Goal: Check status: Check status

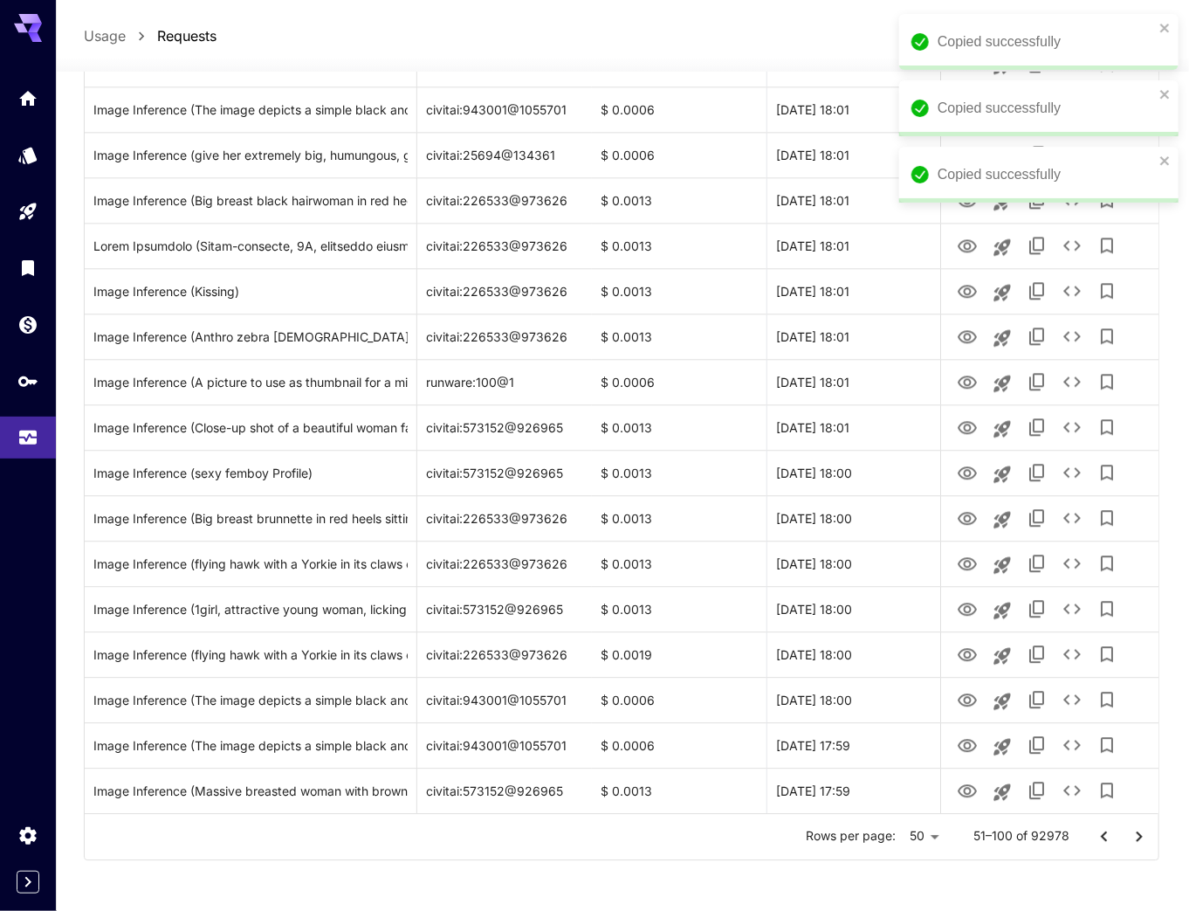
drag, startPoint x: 1158, startPoint y: 35, endPoint x: 1005, endPoint y: 43, distance: 153.8
click at [1158, 35] on div "Copied successfully" at bounding box center [1032, 41] width 253 height 31
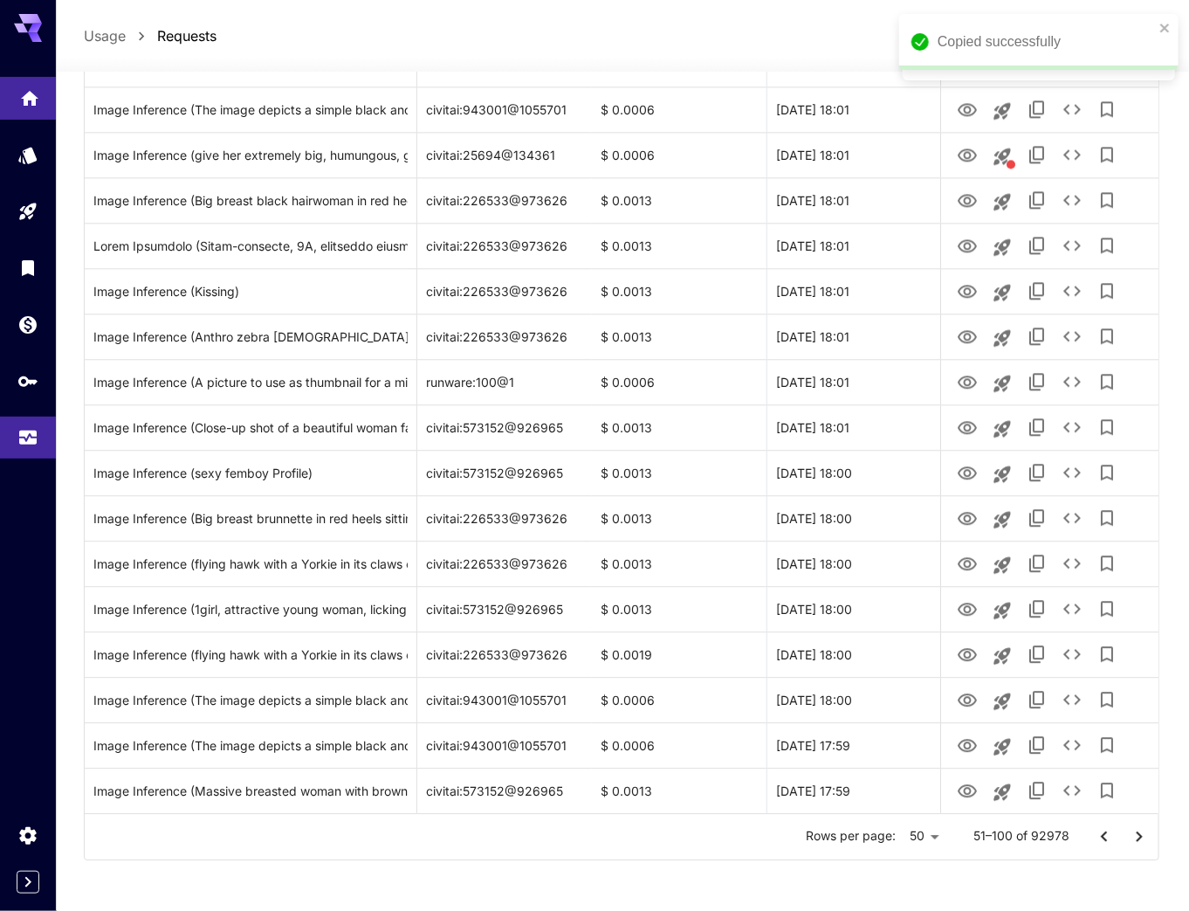
click at [31, 93] on icon "Home" at bounding box center [29, 93] width 17 height 15
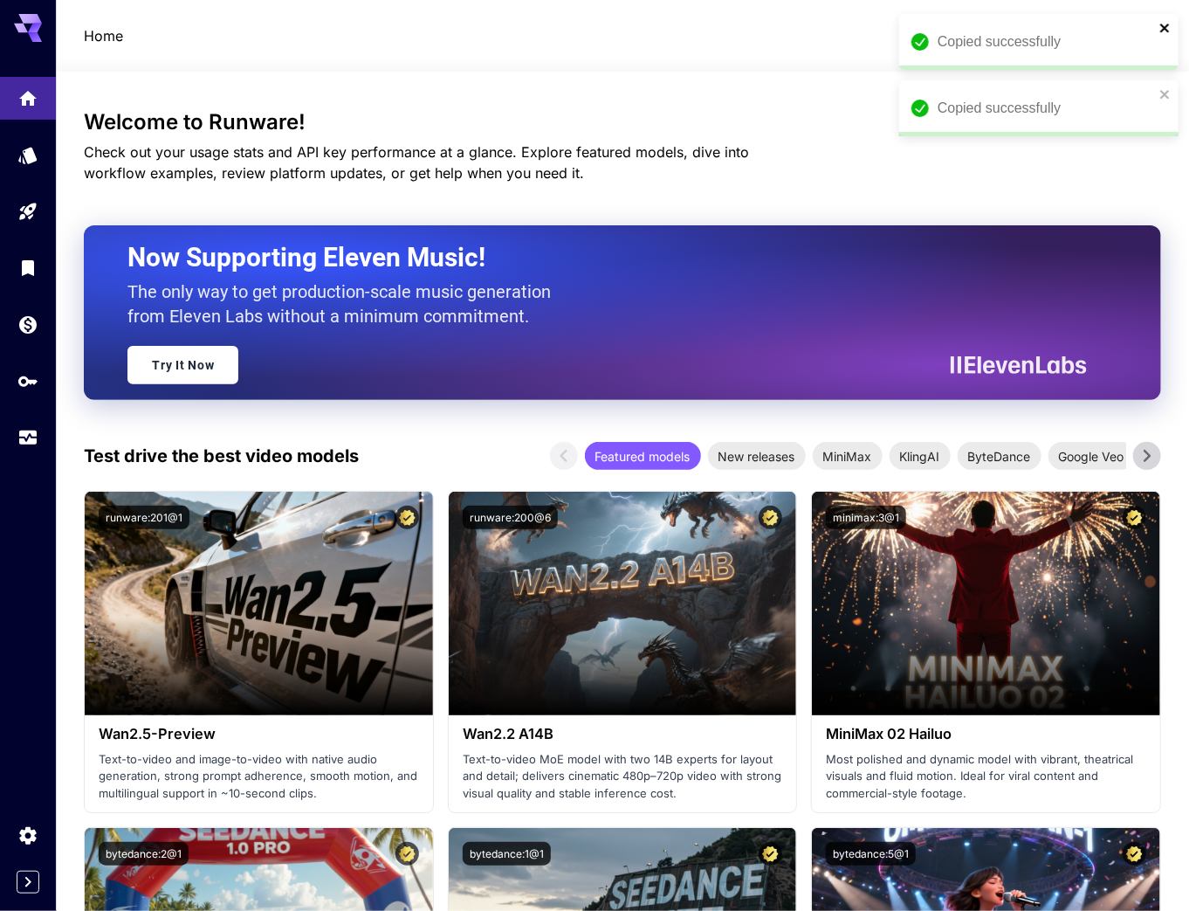
click at [1164, 31] on icon "close" at bounding box center [1165, 28] width 12 height 14
click at [1159, 26] on icon "close" at bounding box center [1165, 28] width 12 height 14
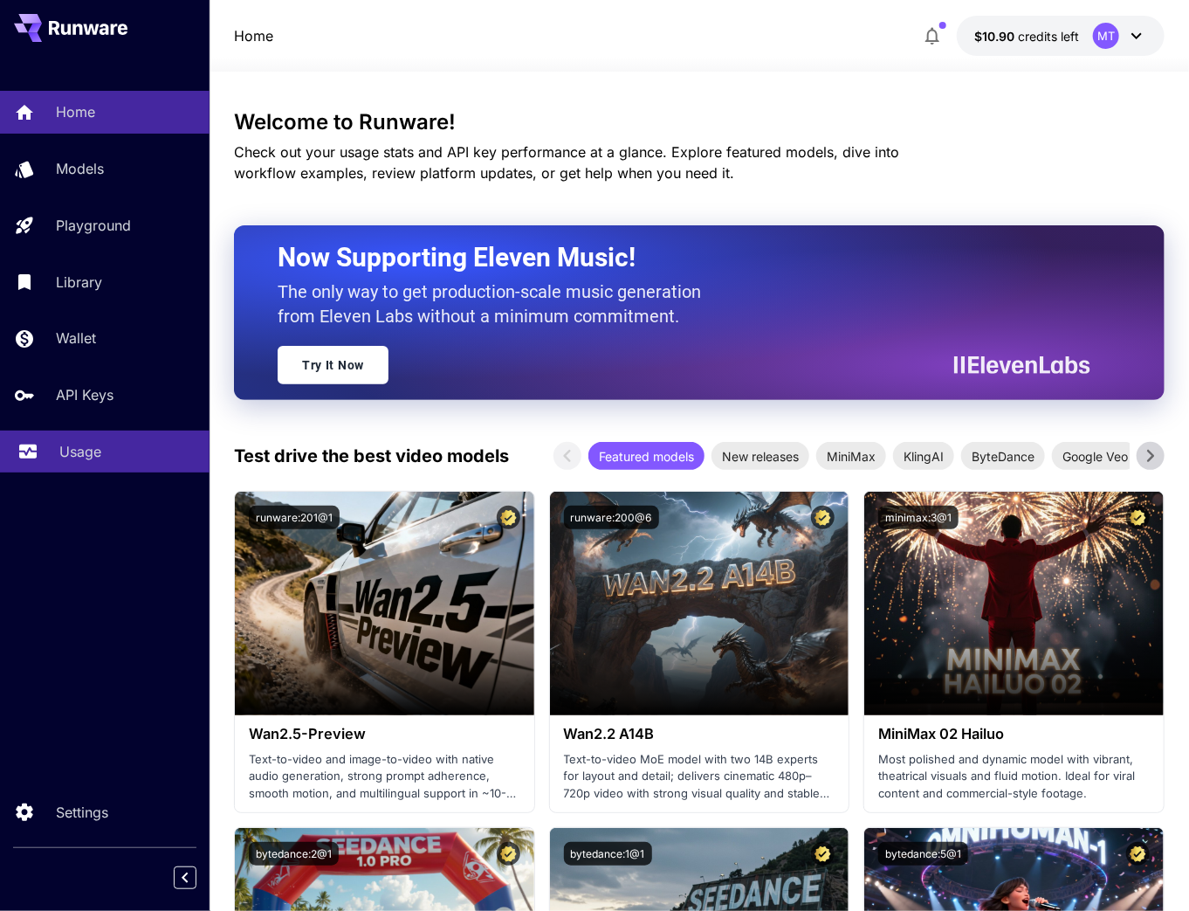
click at [140, 462] on div "Usage" at bounding box center [127, 451] width 136 height 21
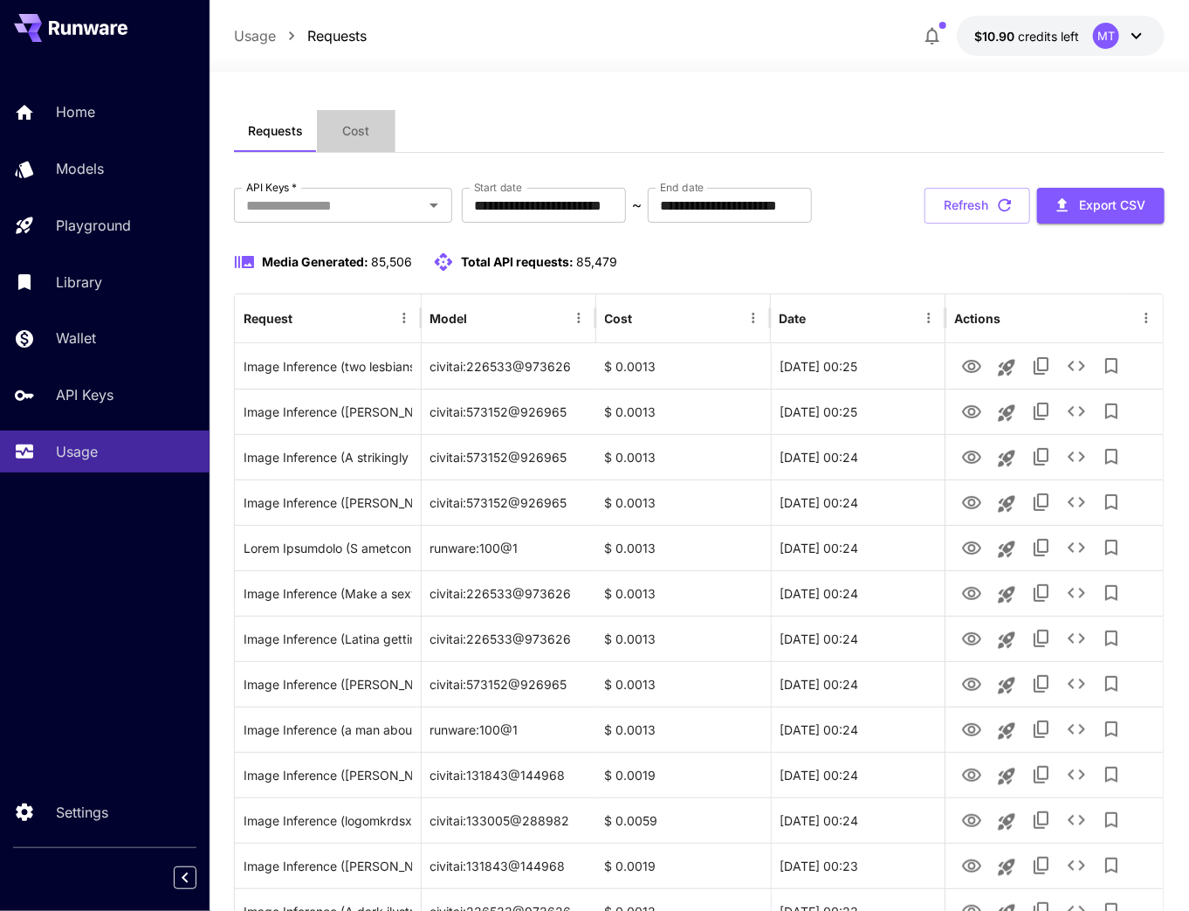
click at [354, 134] on span "Cost" at bounding box center [356, 131] width 27 height 16
